Goal: Book appointment/travel/reservation

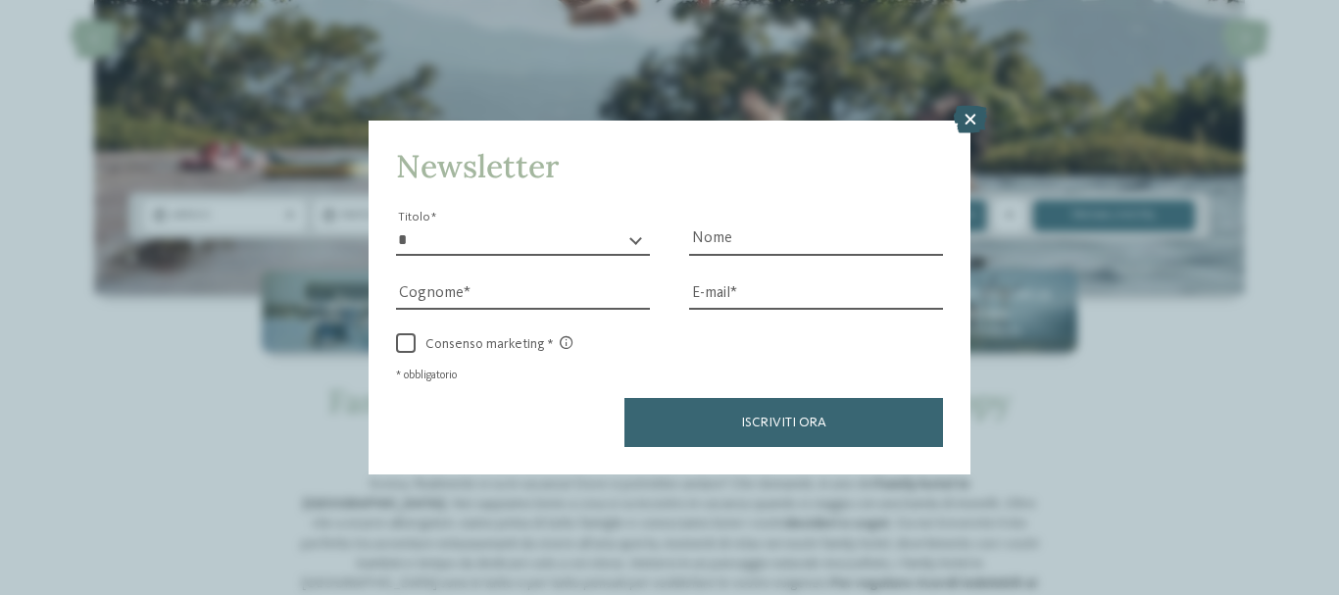
click at [978, 118] on icon at bounding box center [970, 119] width 33 height 27
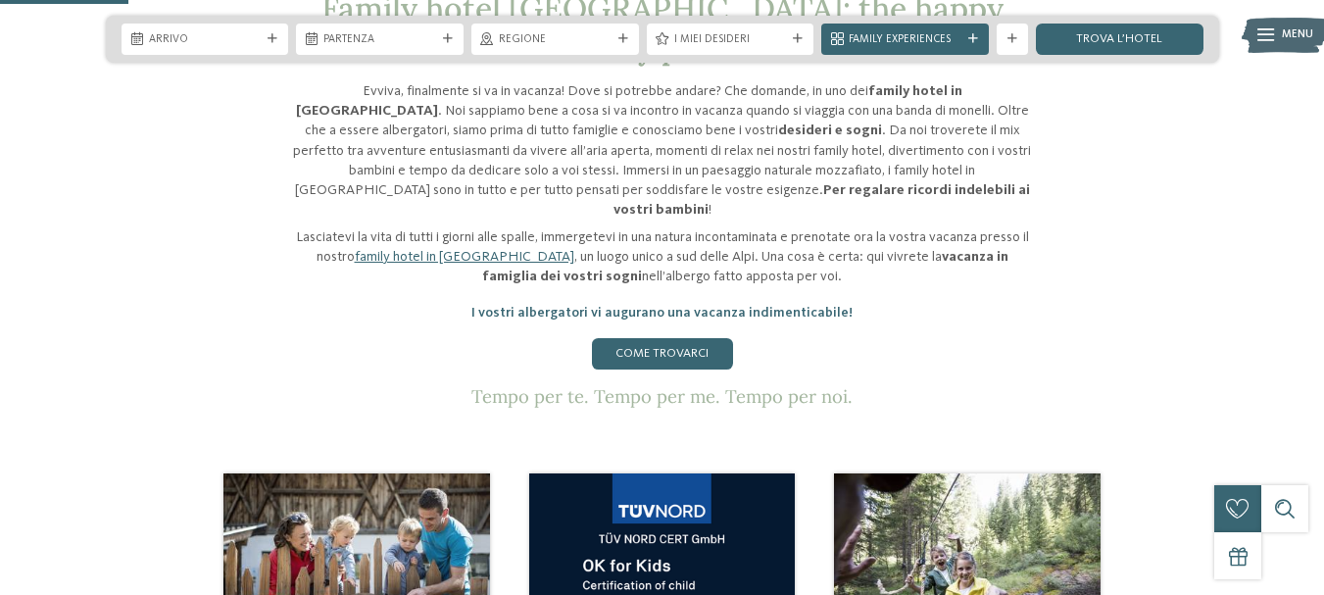
scroll to position [686, 0]
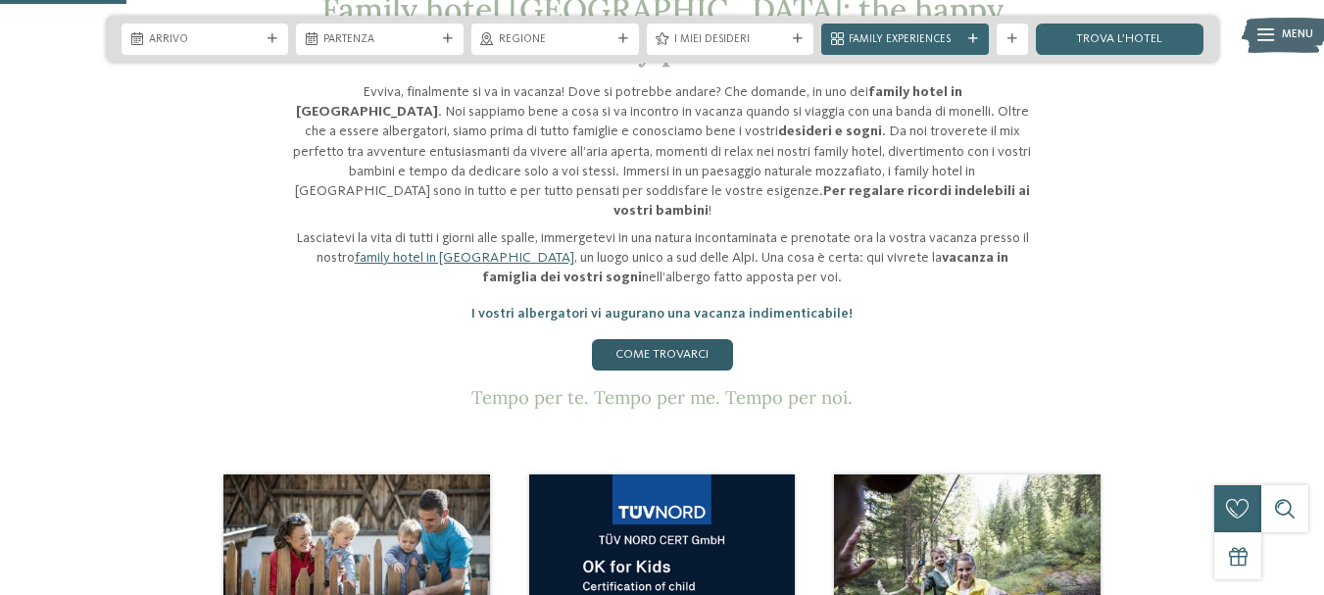
click at [662, 339] on link "Come trovarci" at bounding box center [662, 354] width 141 height 31
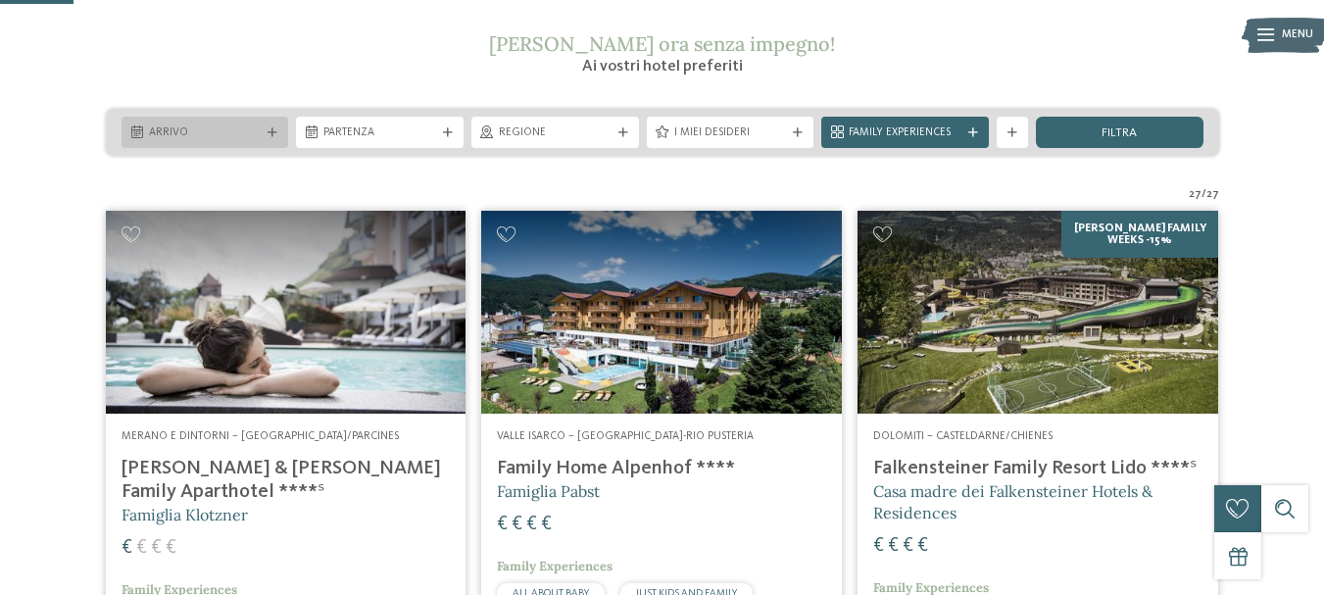
click at [183, 125] on span "Arrivo" at bounding box center [205, 133] width 113 height 16
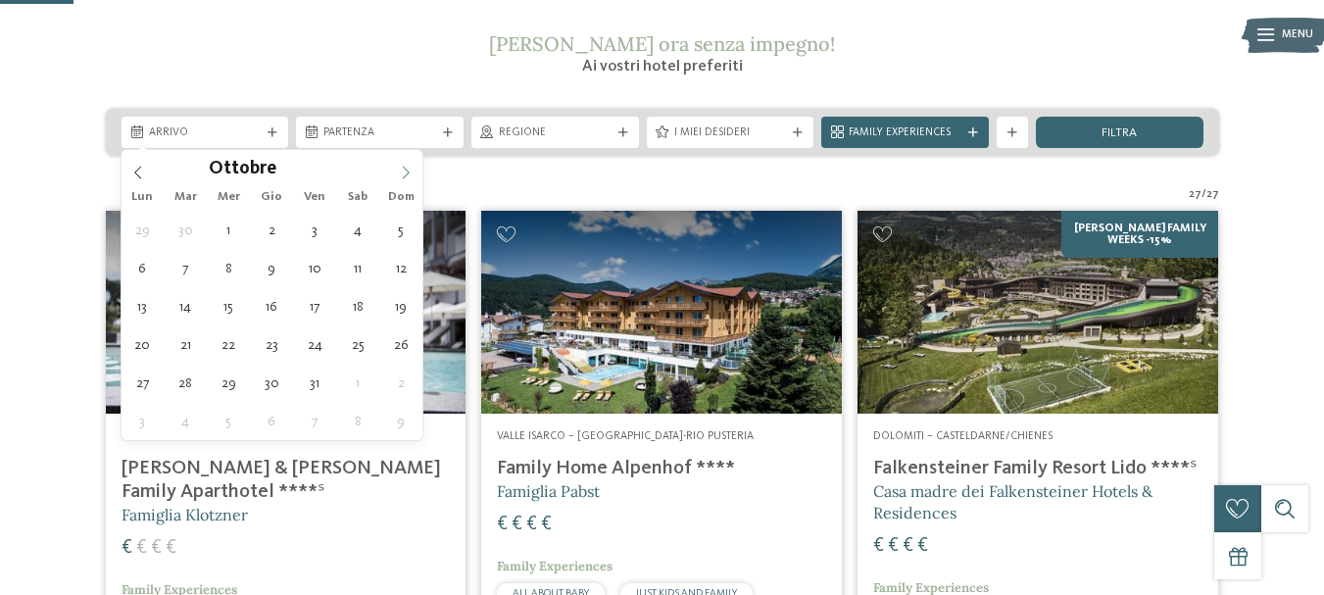
click at [403, 166] on icon at bounding box center [406, 173] width 14 height 14
type div "07.10.2025"
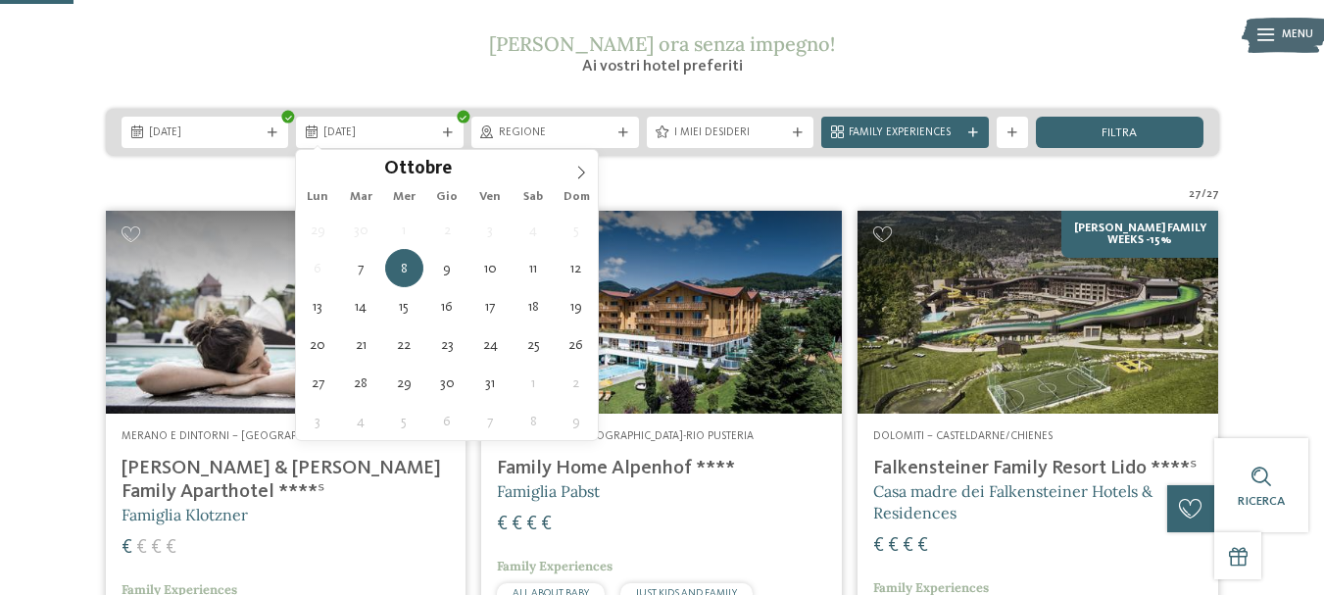
type div "14.10.2025"
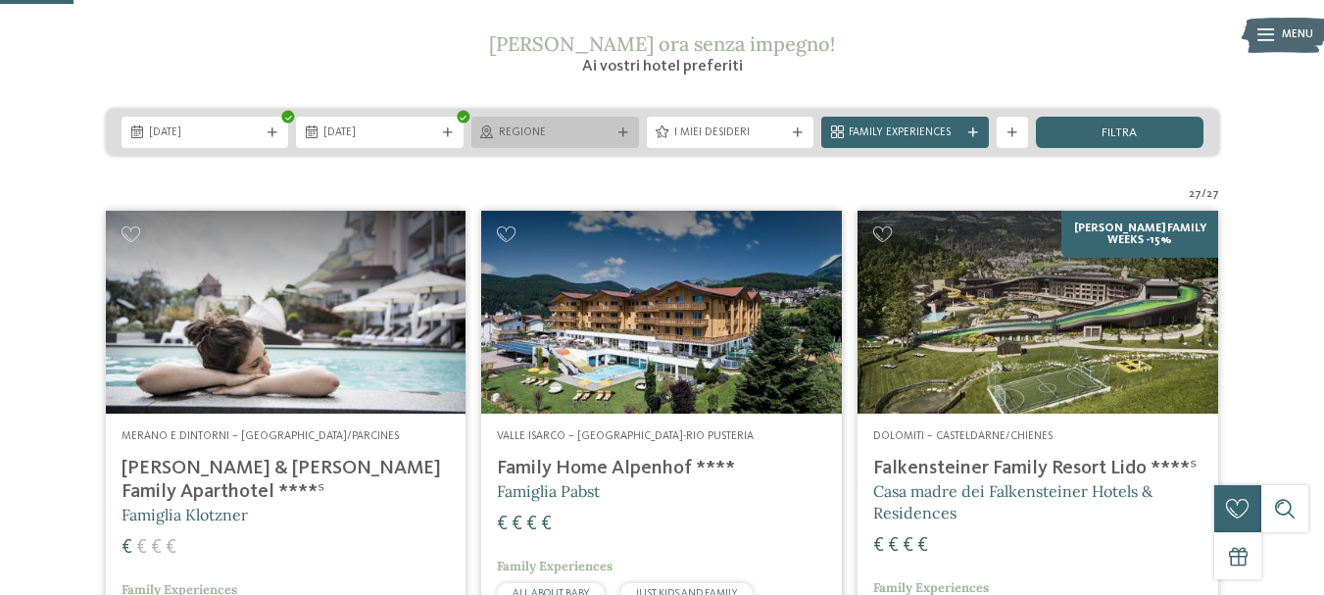
click at [625, 125] on div "Regione" at bounding box center [555, 132] width 168 height 31
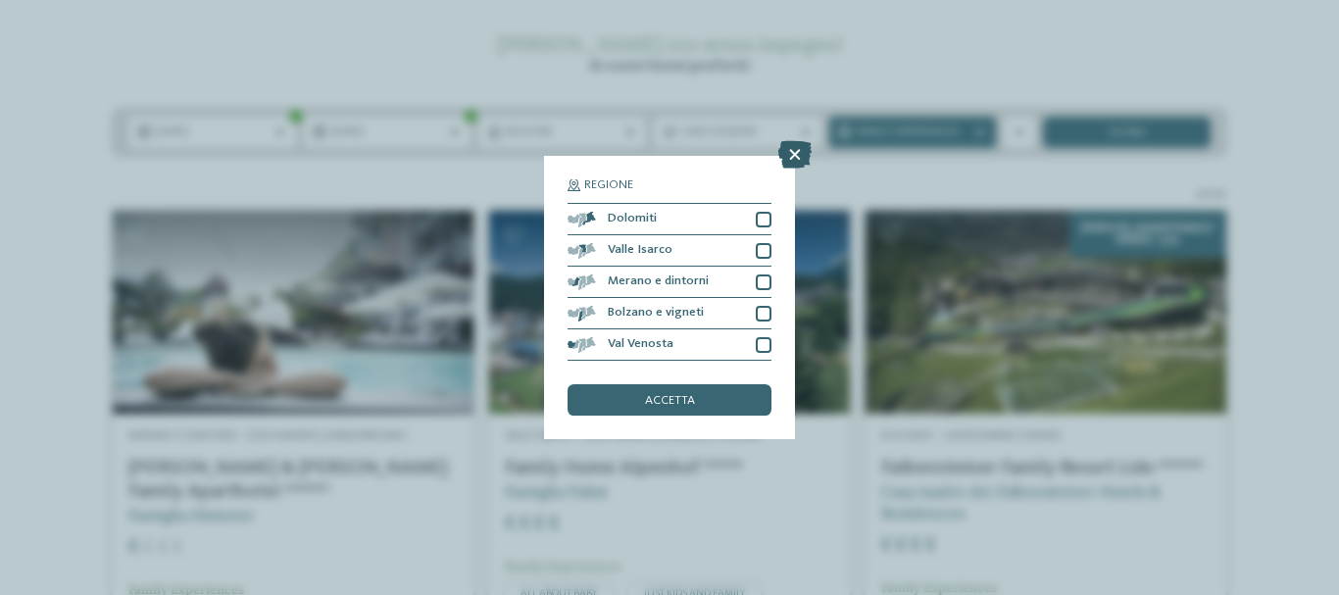
click at [796, 154] on icon at bounding box center [794, 154] width 33 height 27
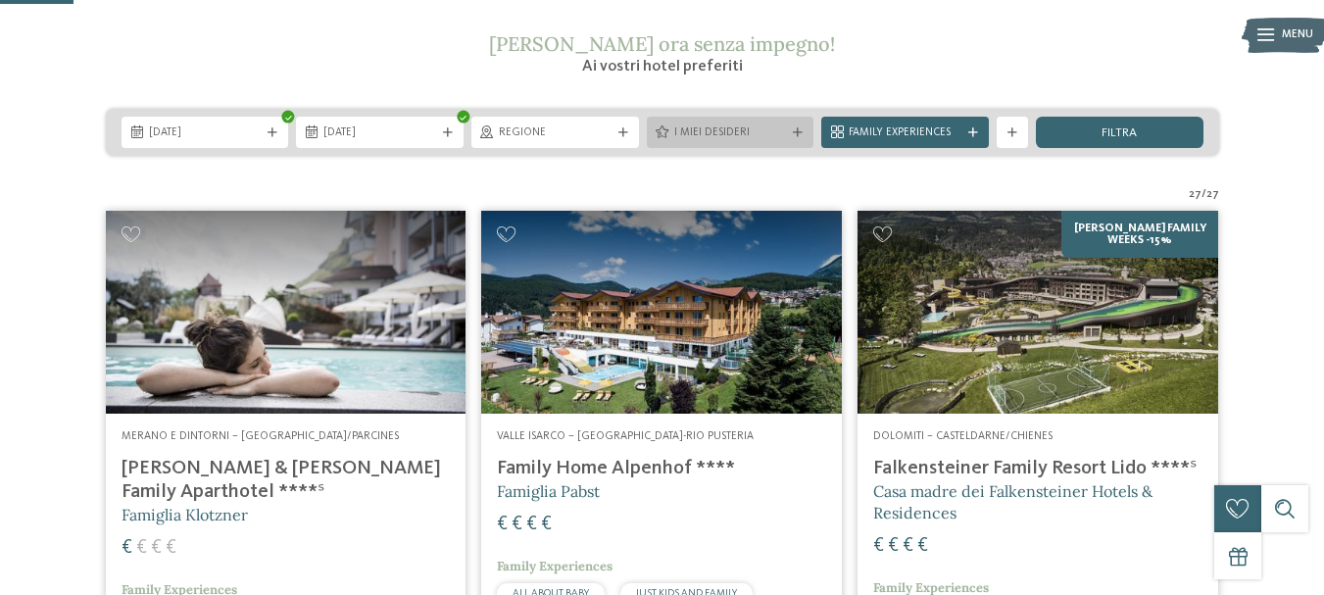
click at [790, 134] on div at bounding box center [798, 133] width 16 height 10
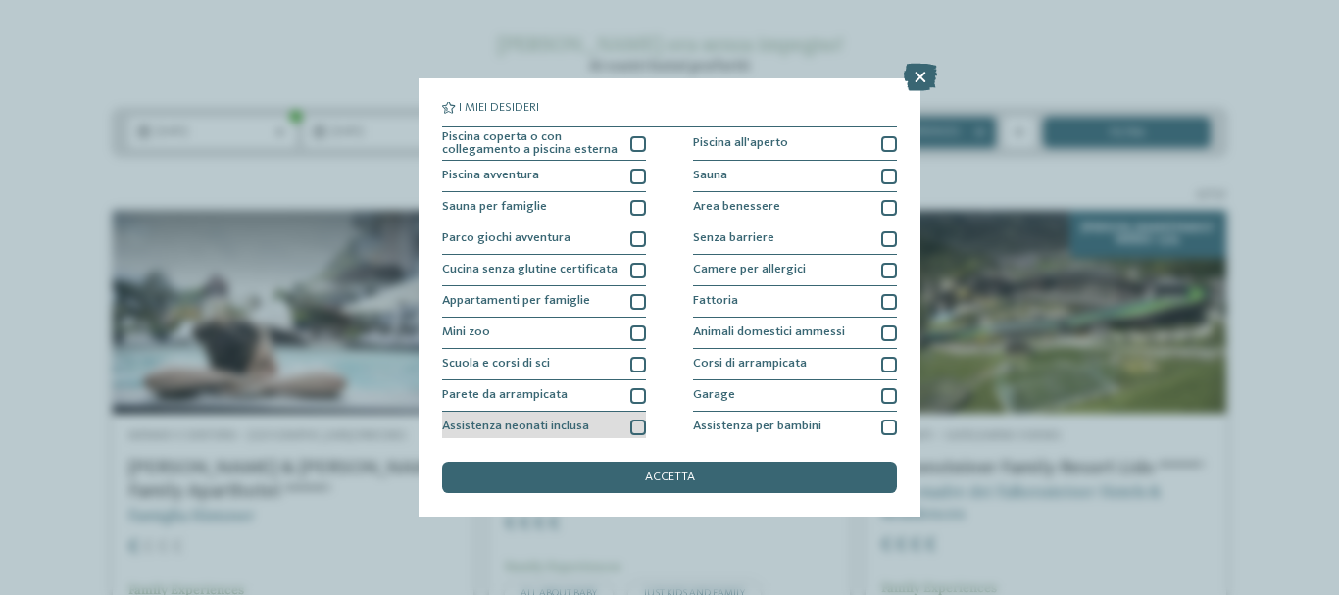
click at [633, 427] on div at bounding box center [638, 427] width 16 height 16
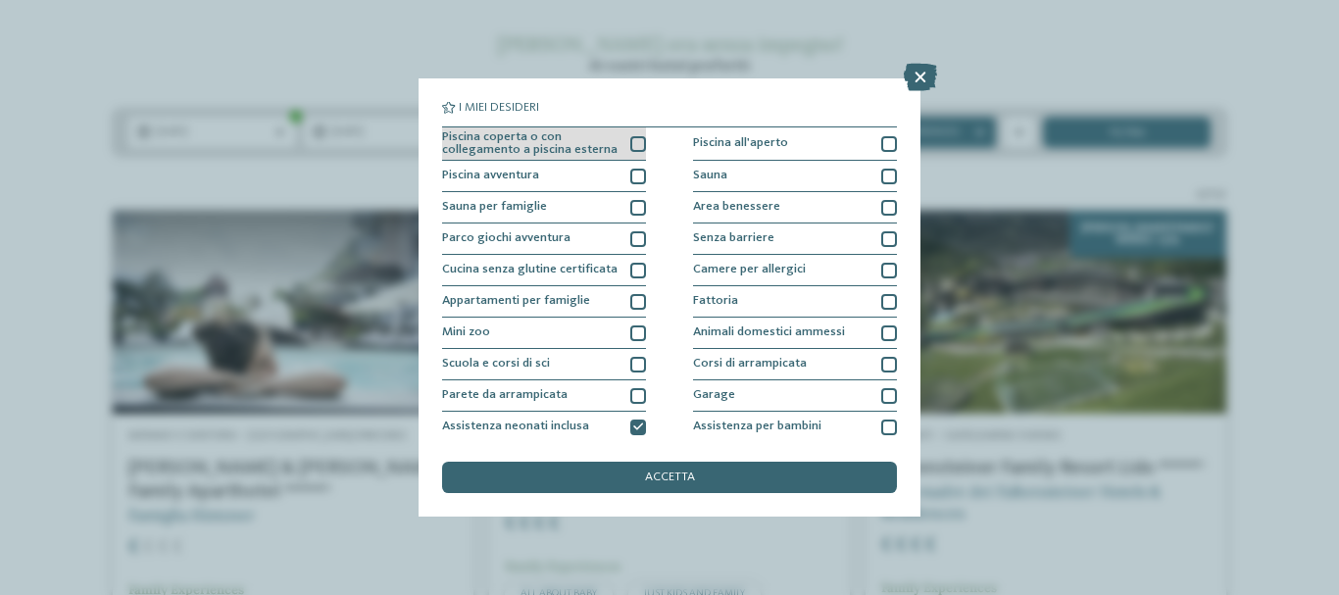
click at [634, 140] on div at bounding box center [638, 144] width 16 height 16
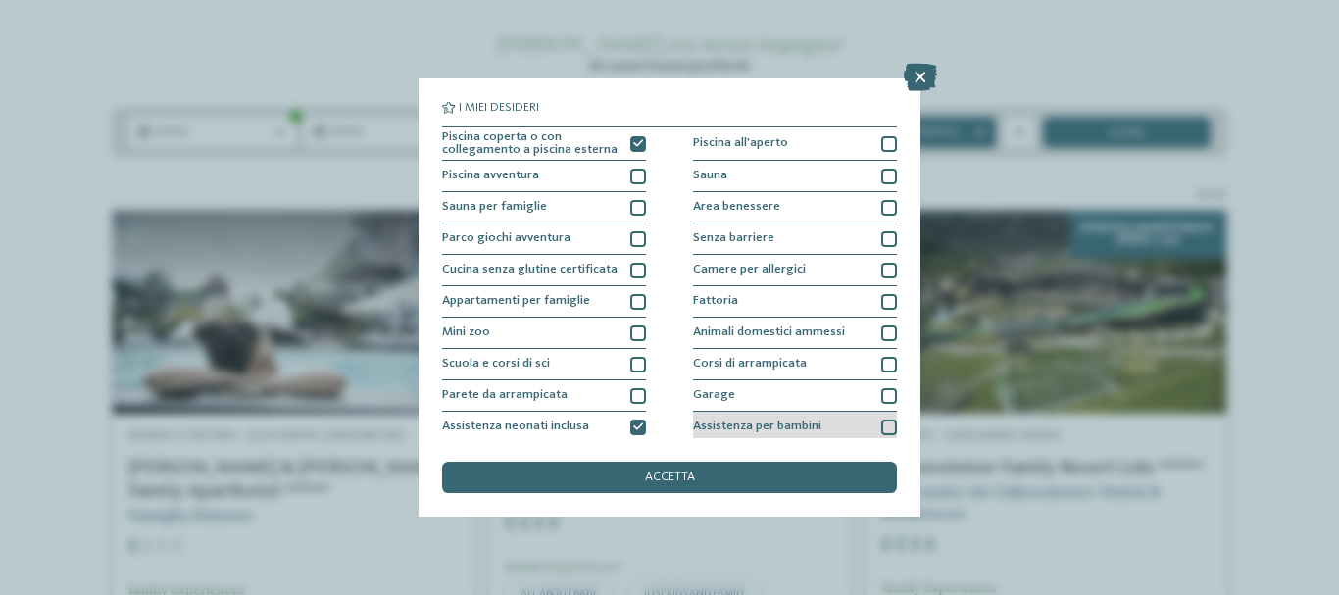
click at [883, 429] on div at bounding box center [889, 427] width 16 height 16
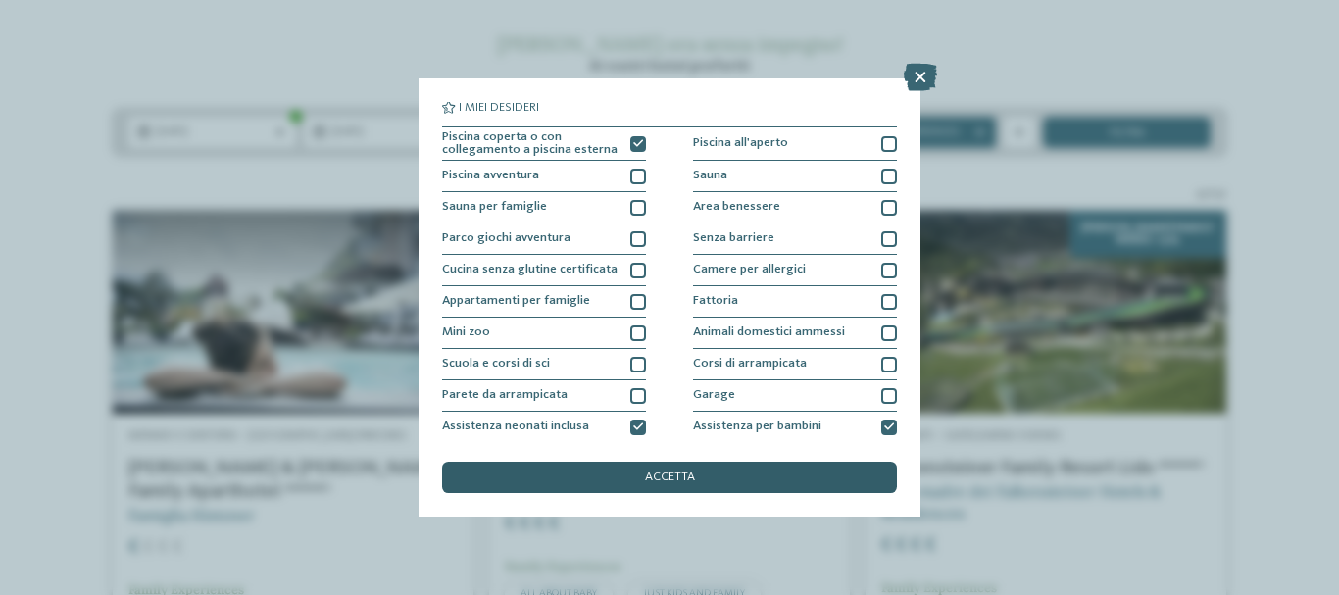
click at [837, 475] on div "accetta" at bounding box center [669, 477] width 455 height 31
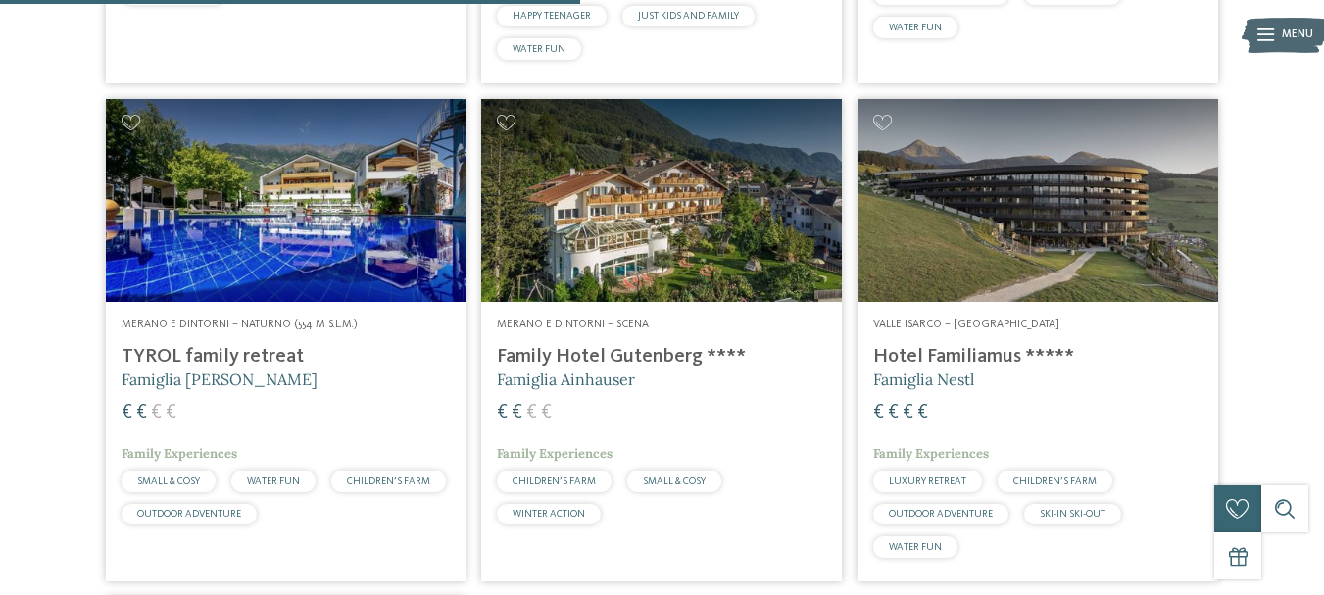
scroll to position [974, 0]
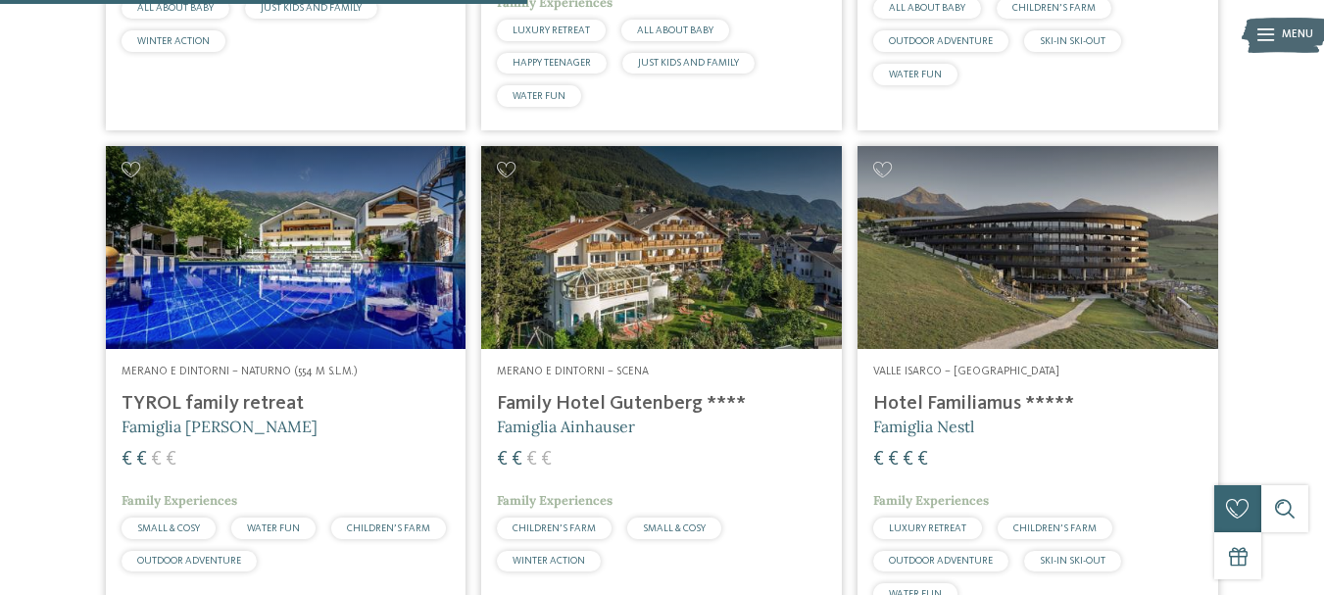
click at [614, 328] on img at bounding box center [661, 247] width 361 height 203
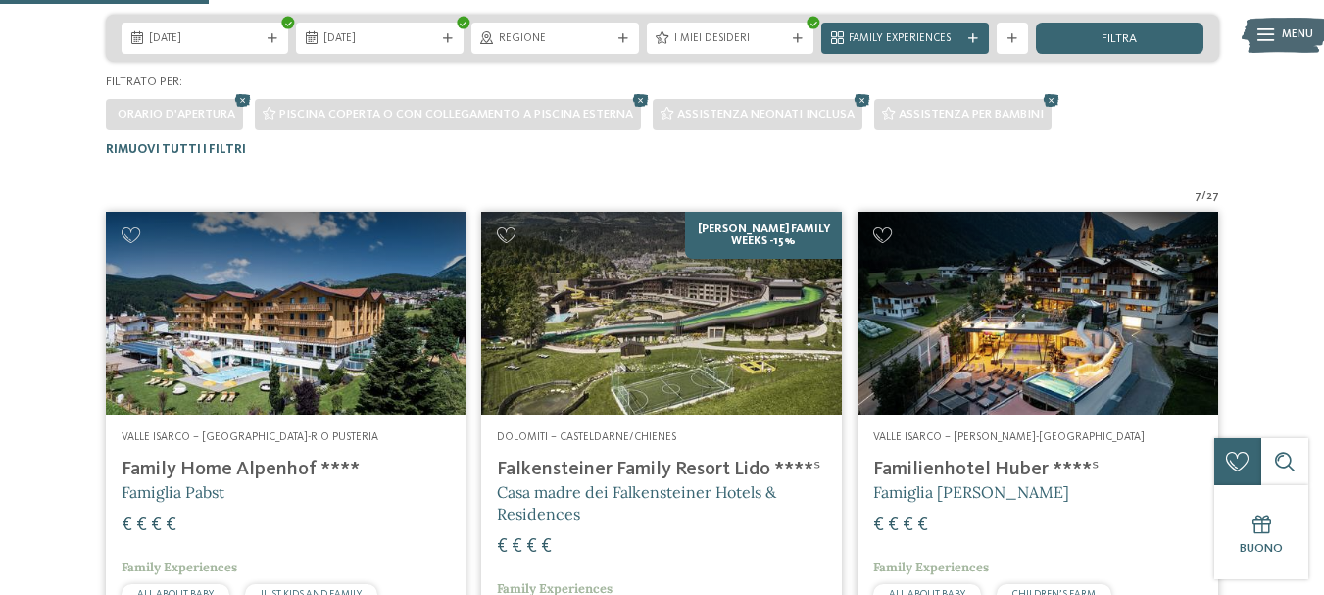
scroll to position [386, 0]
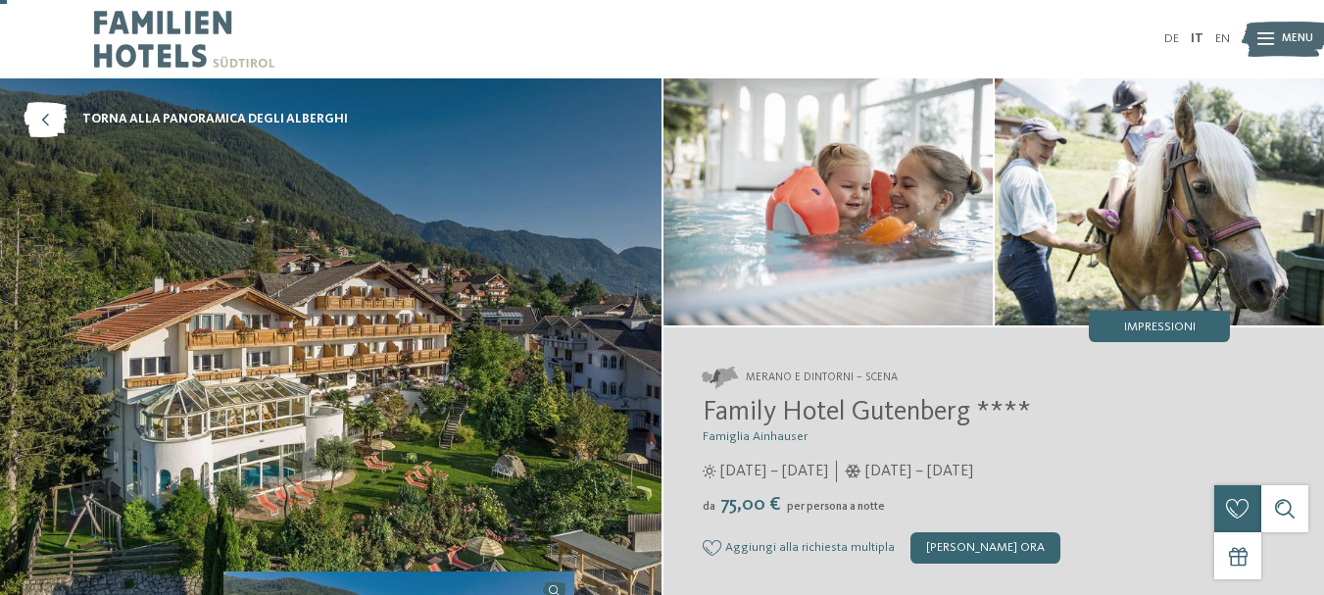
scroll to position [98, 0]
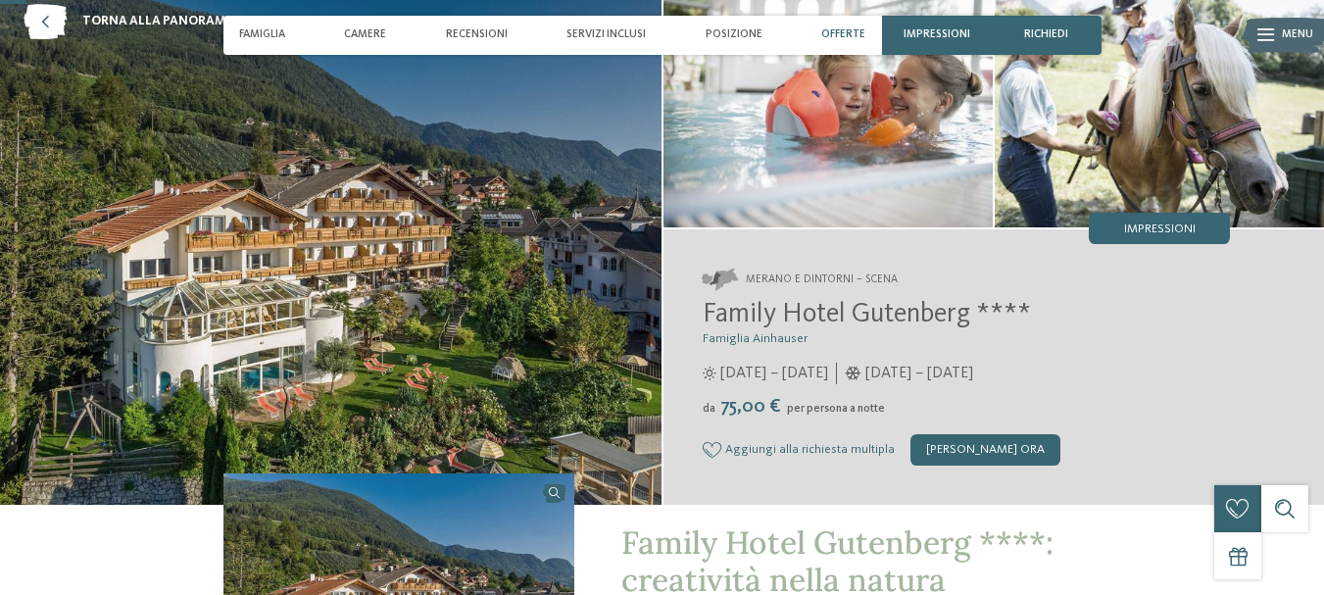
click at [850, 26] on div "Offerte" at bounding box center [843, 35] width 60 height 39
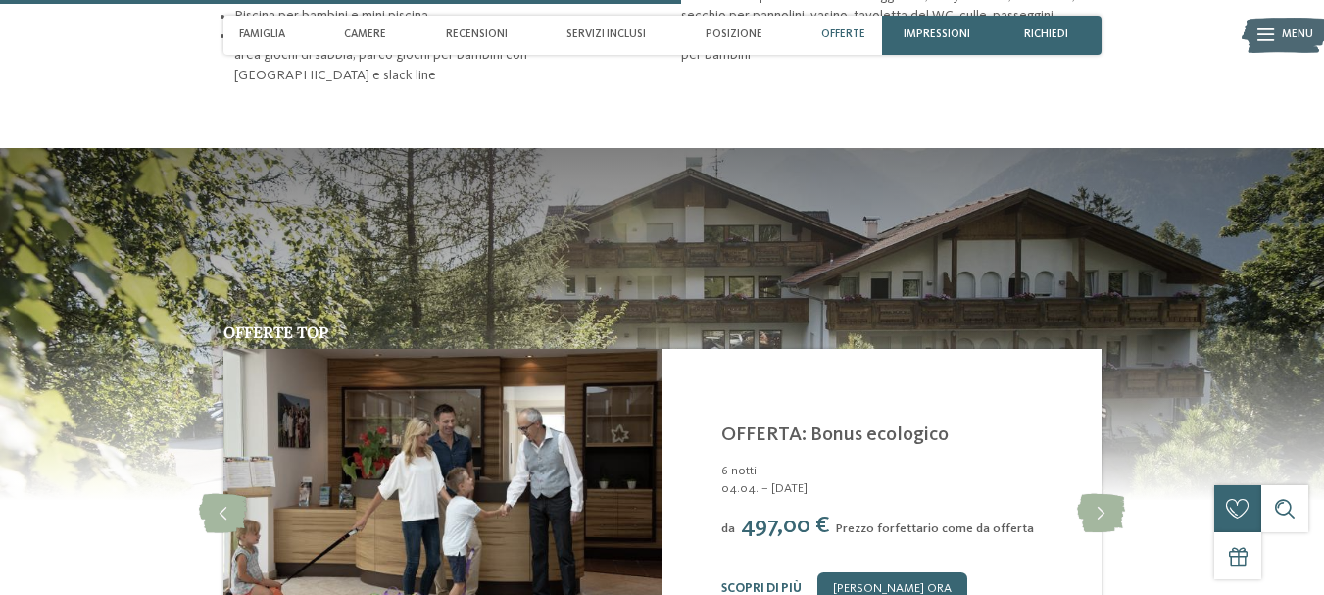
scroll to position [2609, 0]
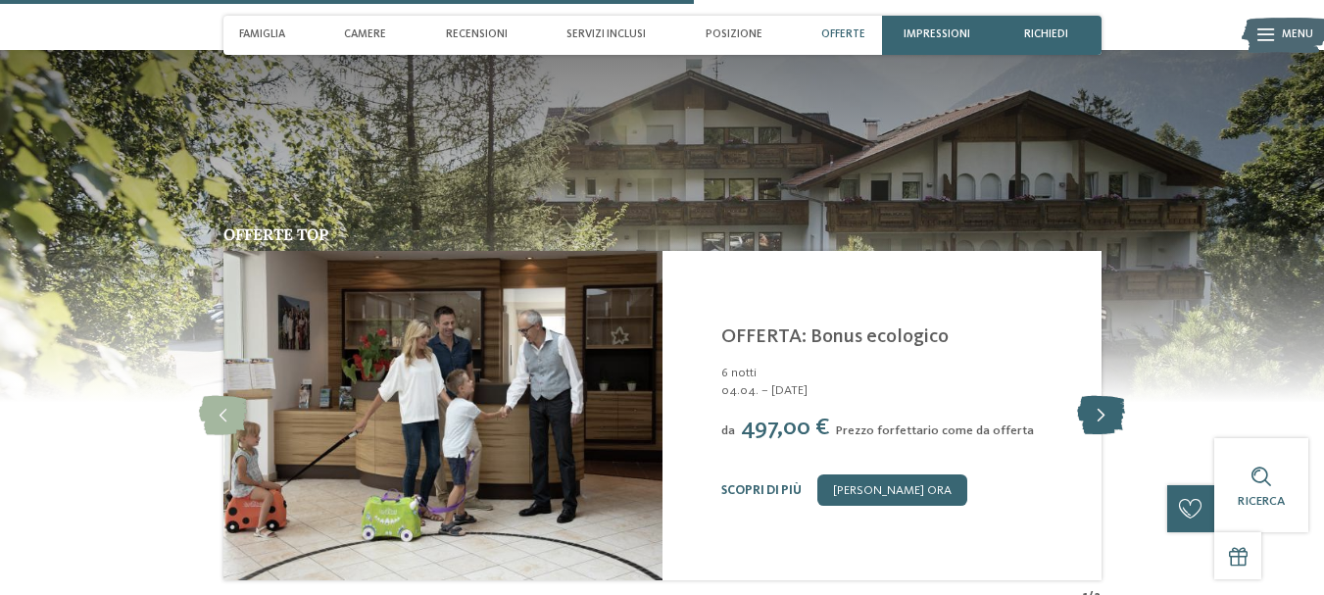
click at [1095, 396] on icon at bounding box center [1101, 415] width 48 height 39
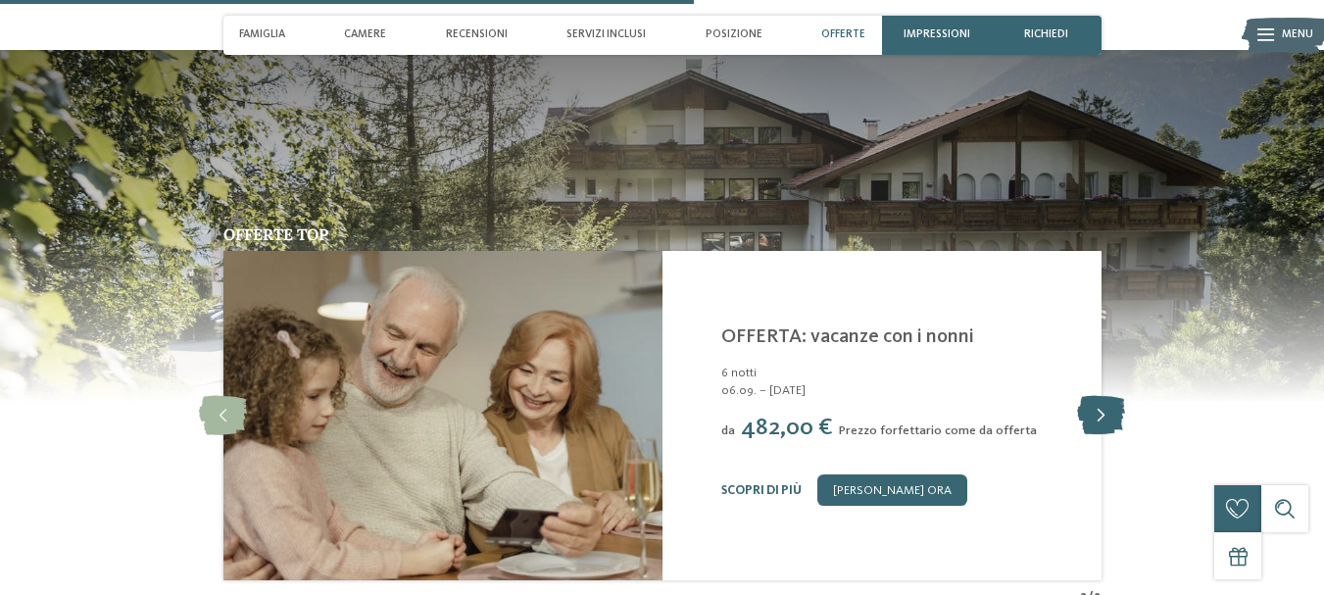
click at [1095, 396] on icon at bounding box center [1101, 415] width 48 height 39
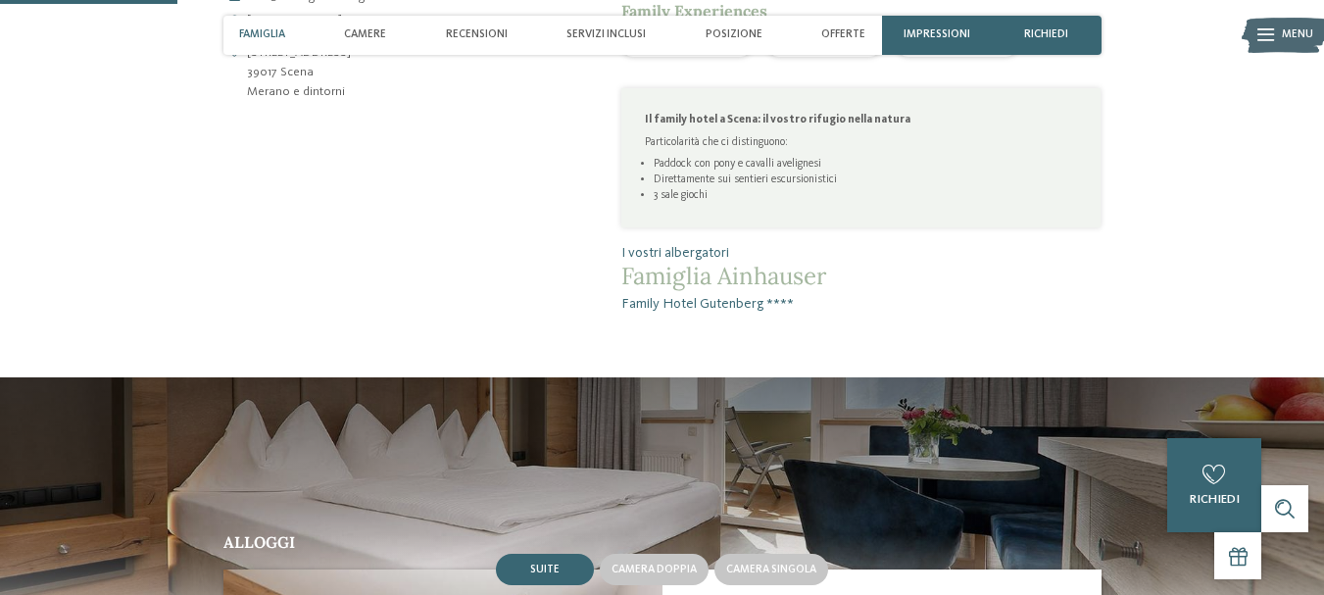
scroll to position [649, 0]
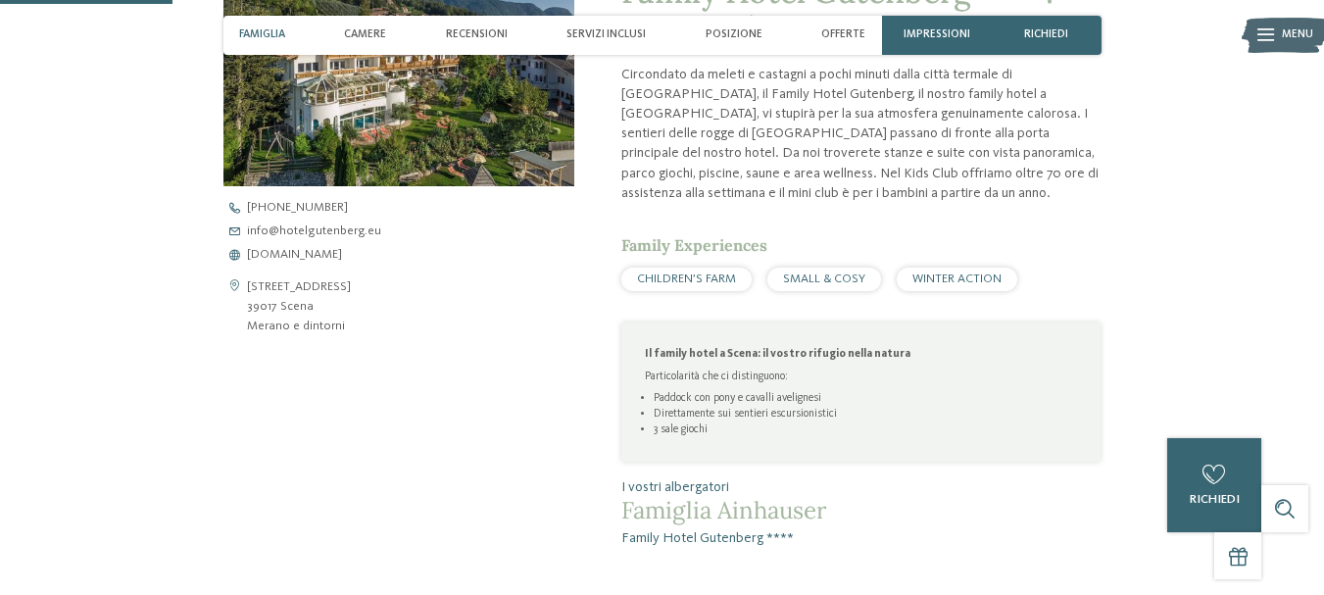
click at [253, 25] on div "Famiglia" at bounding box center [262, 35] width 62 height 39
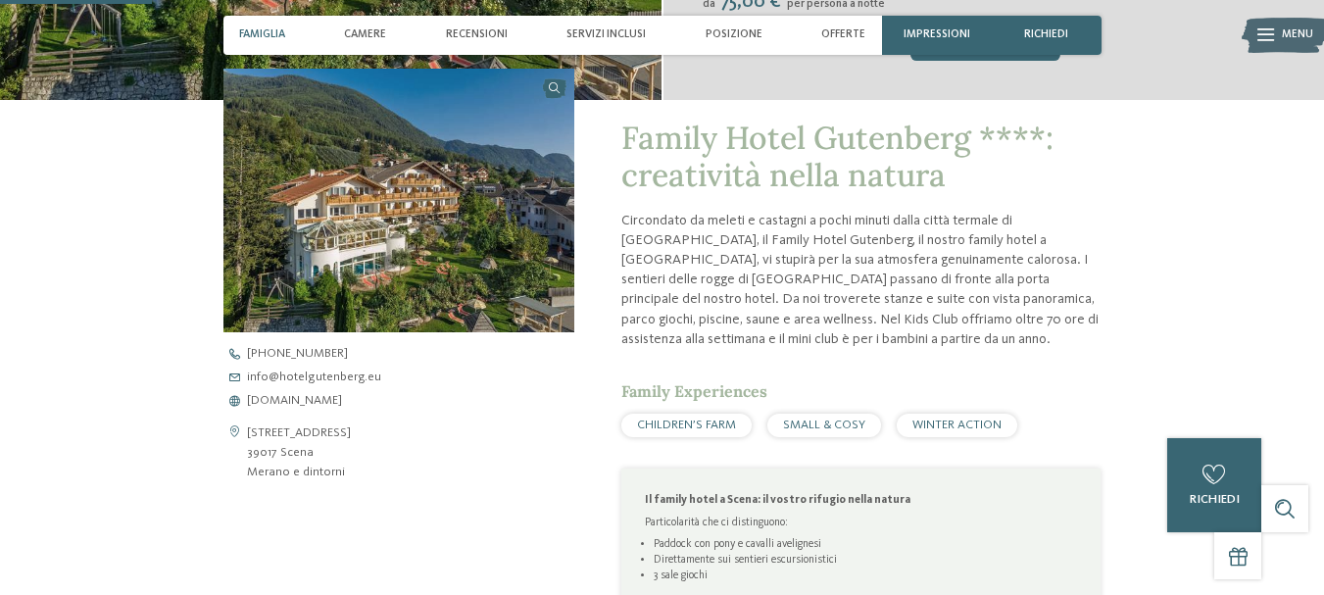
scroll to position [495, 0]
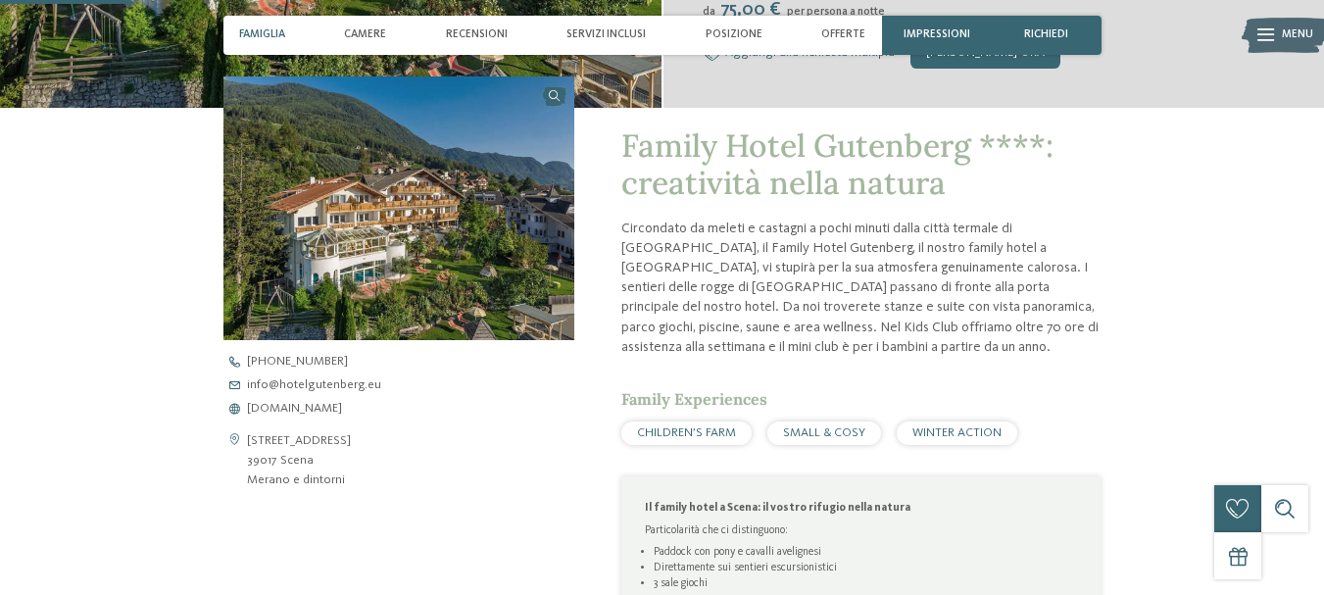
click at [270, 33] on span "Famiglia" at bounding box center [262, 34] width 46 height 13
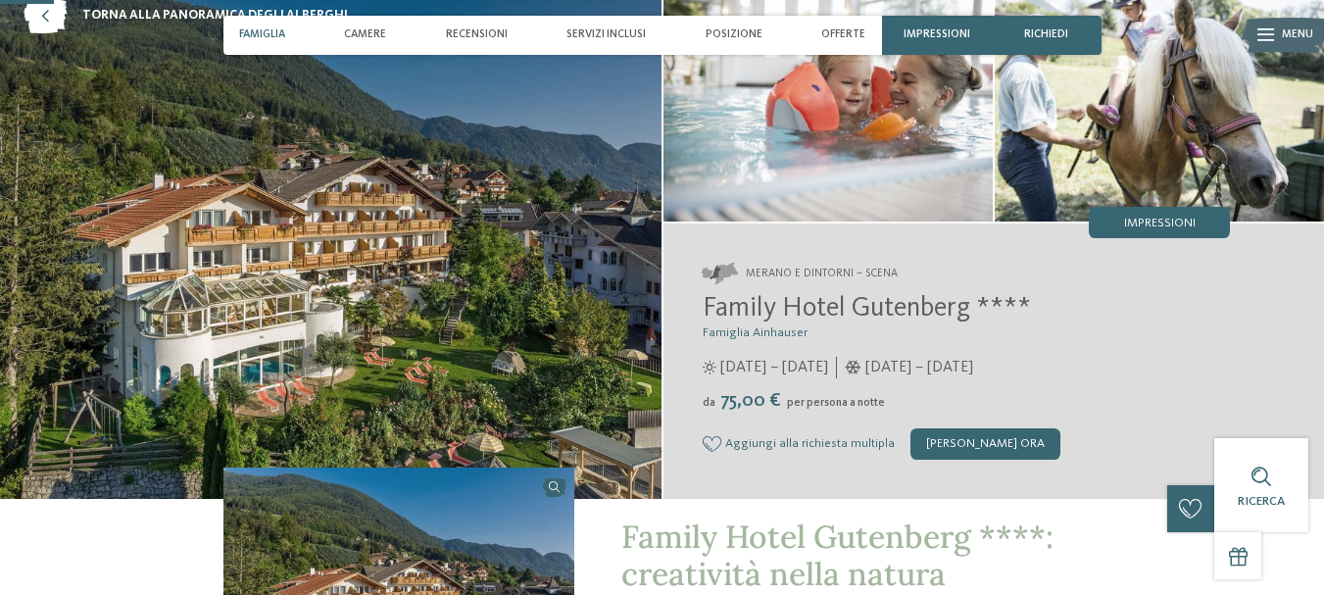
scroll to position [0, 0]
